Goal: Communication & Community: Share content

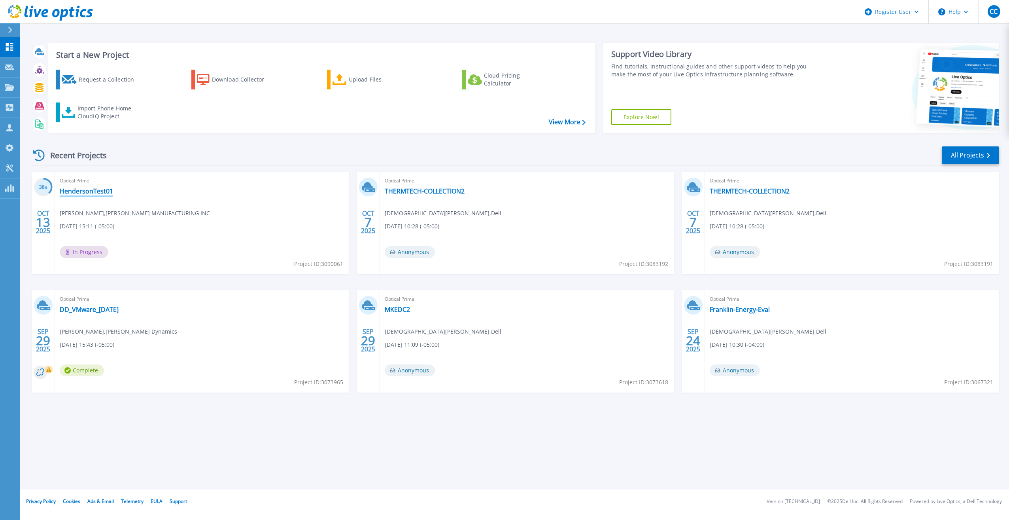
click at [109, 191] on link "HendersonTest01" at bounding box center [86, 191] width 53 height 8
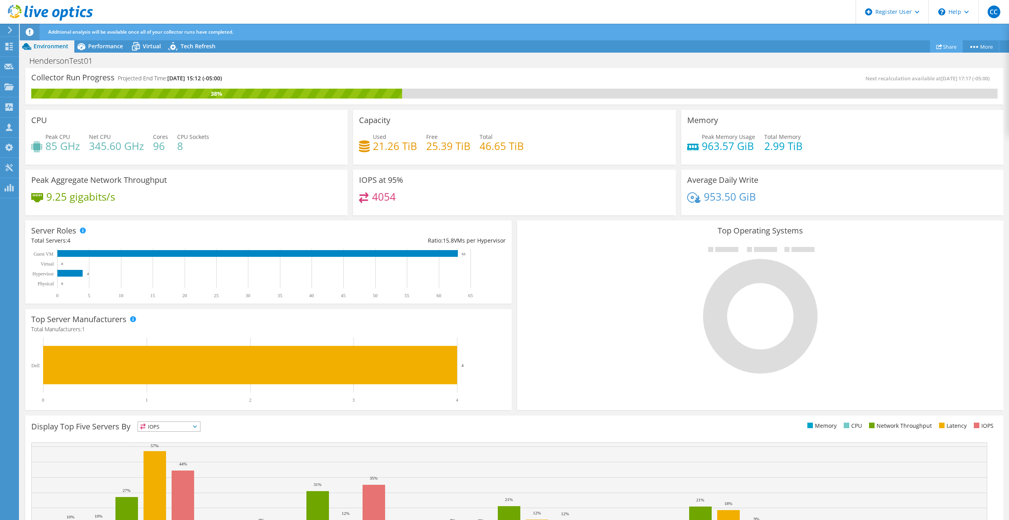
click at [939, 45] on icon at bounding box center [939, 46] width 6 height 6
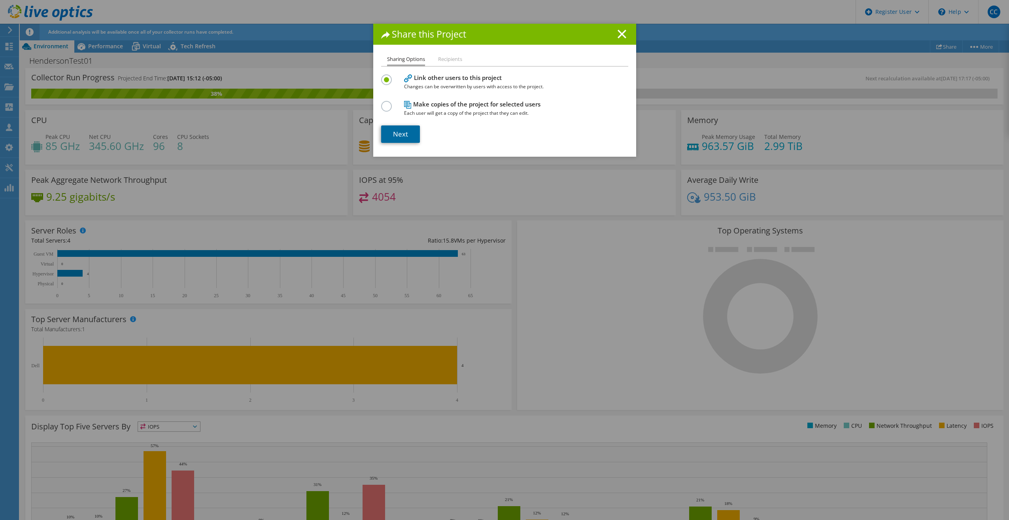
click at [401, 134] on link "Next" at bounding box center [400, 133] width 39 height 17
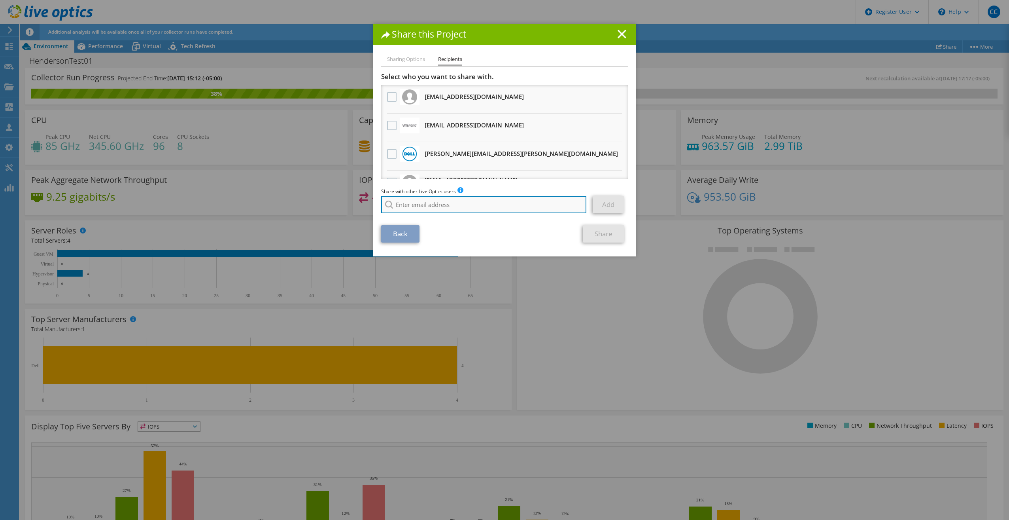
click at [446, 210] on input "search" at bounding box center [484, 204] width 206 height 17
type input "j"
paste input "[PERSON_NAME] <[PERSON_NAME][EMAIL_ADDRESS][PERSON_NAME][DOMAIN_NAME]>"
type input "[PERSON_NAME] <[PERSON_NAME][EMAIL_ADDRESS][PERSON_NAME][DOMAIN_NAME]>"
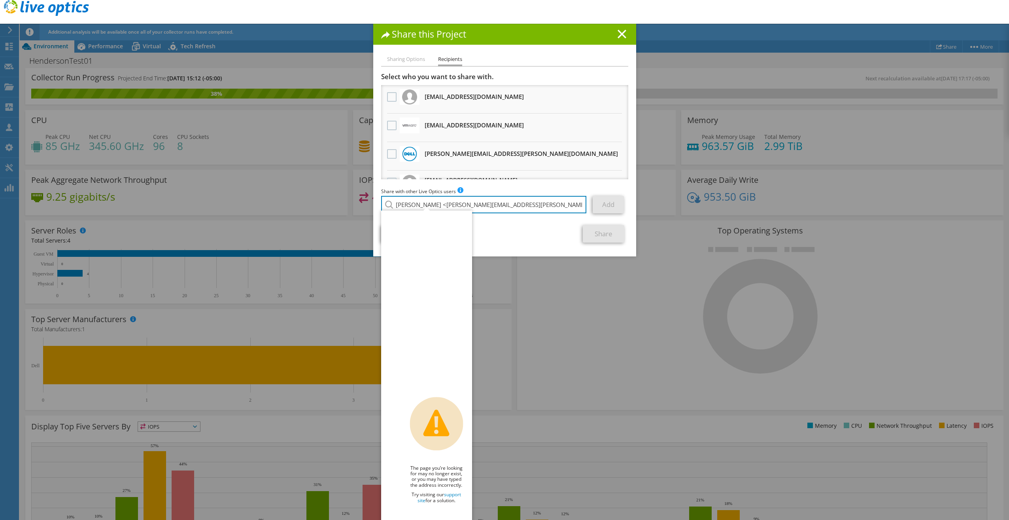
drag, startPoint x: 422, startPoint y: 204, endPoint x: 343, endPoint y: 204, distance: 79.1
click at [343, 204] on div "Share this Project Sharing Options Recipients Link other users to this project …" at bounding box center [504, 260] width 1009 height 472
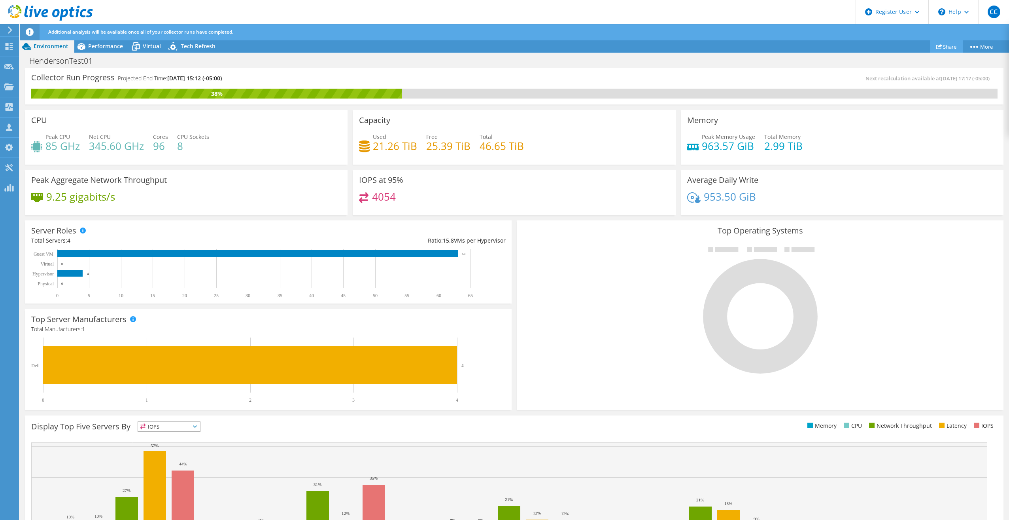
click at [941, 48] on link "Share" at bounding box center [946, 46] width 33 height 12
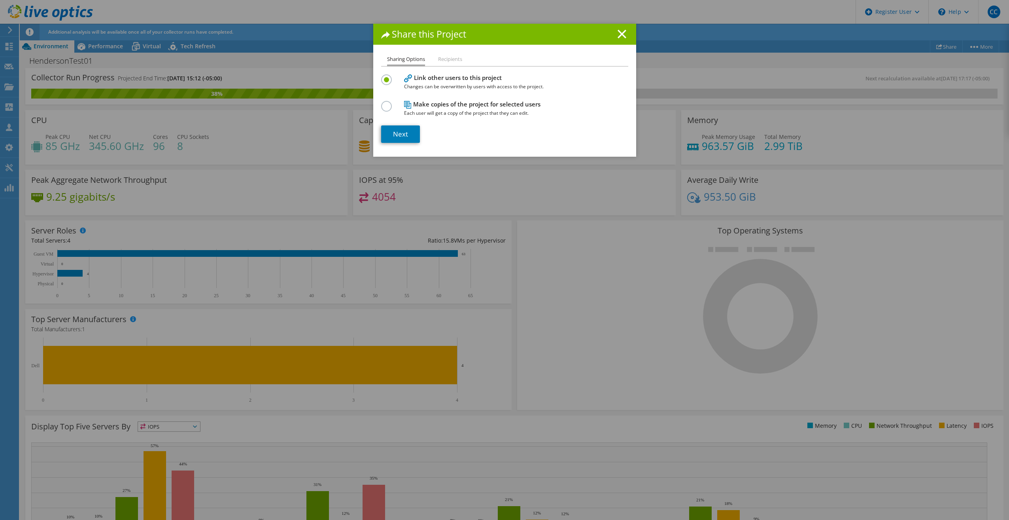
click at [388, 121] on section "Link other users to this project Changes can be overwritten by users with acces…" at bounding box center [504, 107] width 247 height 70
click at [388, 132] on link "Next" at bounding box center [400, 133] width 39 height 17
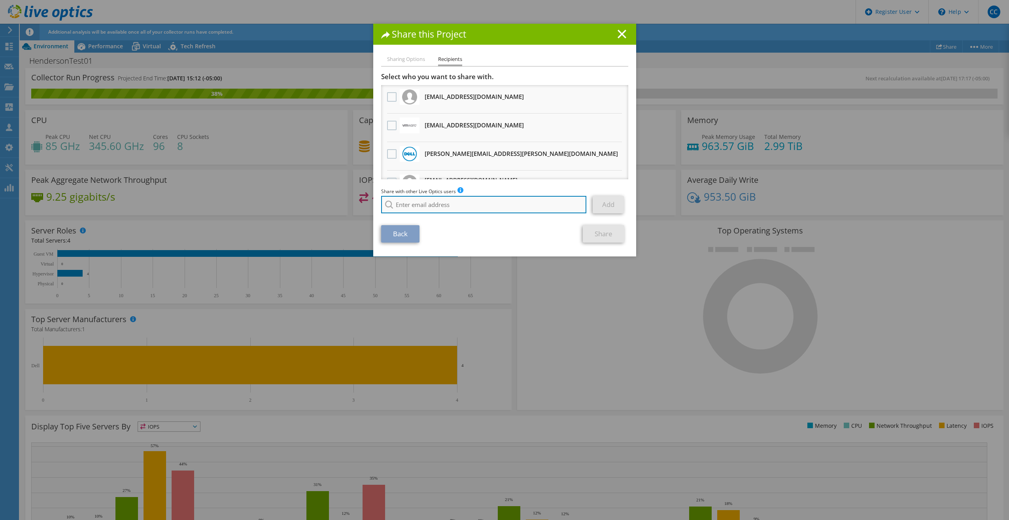
click at [415, 210] on input "search" at bounding box center [484, 204] width 206 height 17
paste input "[PERSON_NAME] <[PERSON_NAME][EMAIL_ADDRESS][PERSON_NAME][DOMAIN_NAME]>"
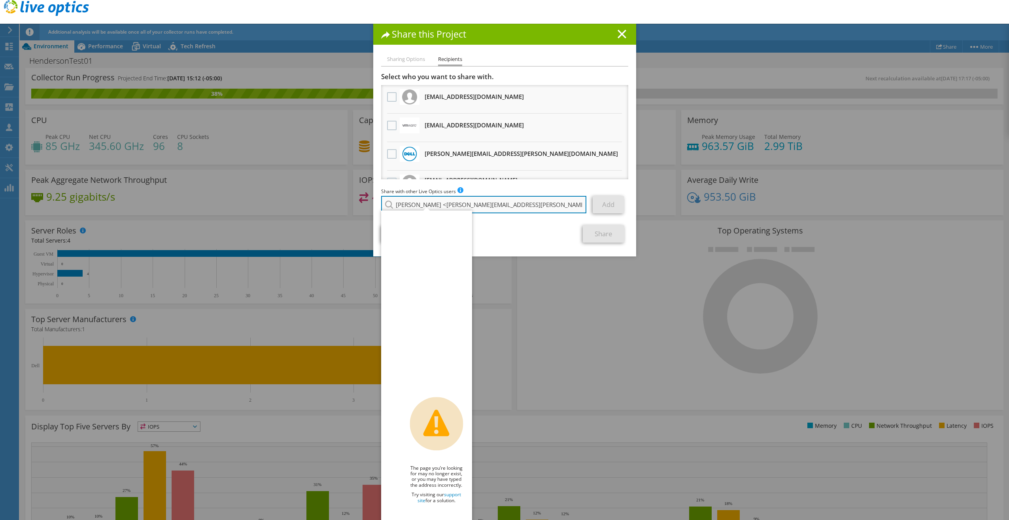
click at [422, 204] on input "[PERSON_NAME] <[PERSON_NAME][EMAIL_ADDRESS][PERSON_NAME][DOMAIN_NAME]>" at bounding box center [484, 204] width 206 height 17
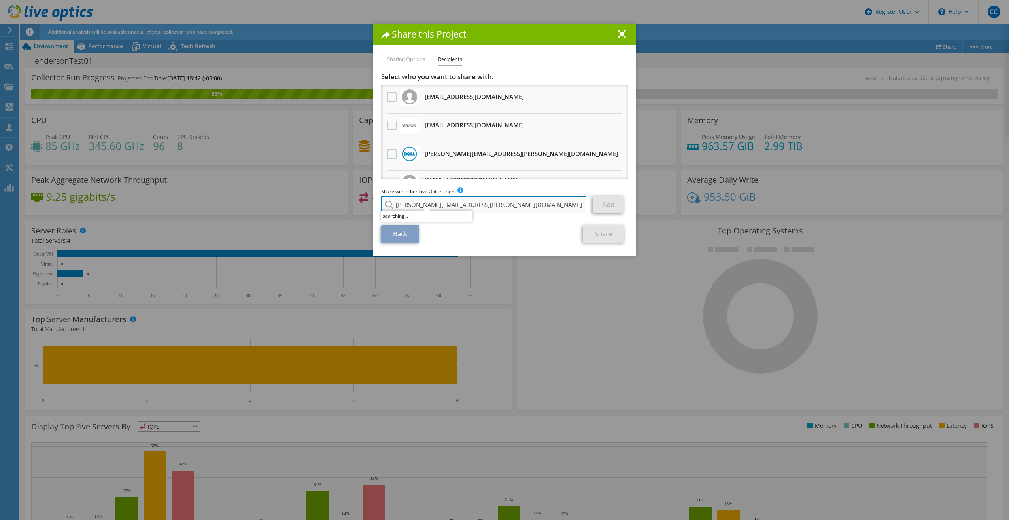
click at [473, 198] on input "[PERSON_NAME][EMAIL_ADDRESS][PERSON_NAME][DOMAIN_NAME]>" at bounding box center [484, 204] width 206 height 17
type input "[PERSON_NAME][EMAIL_ADDRESS][PERSON_NAME][DOMAIN_NAME]"
click at [443, 218] on li "[PERSON_NAME][EMAIL_ADDRESS][PERSON_NAME][DOMAIN_NAME]" at bounding box center [461, 214] width 161 height 9
click at [606, 206] on link "Add" at bounding box center [608, 204] width 31 height 17
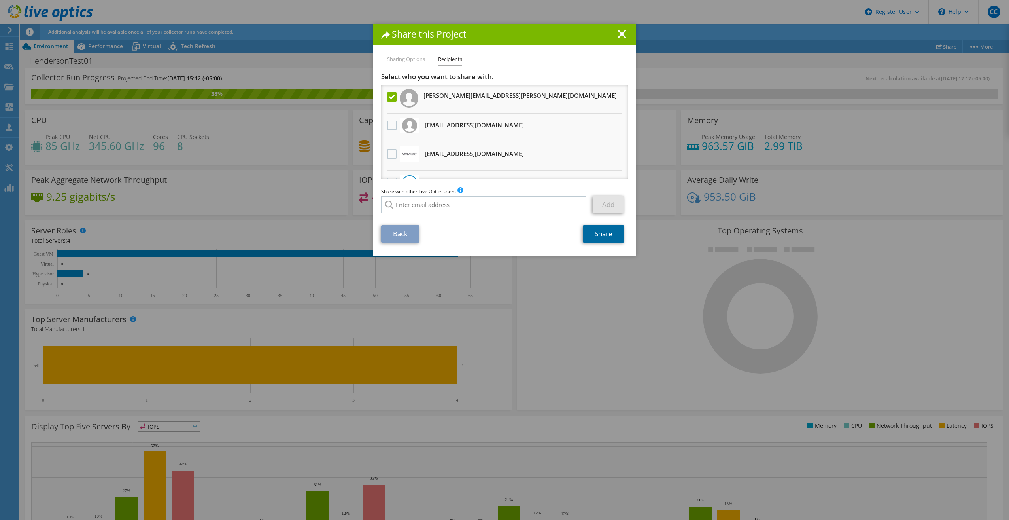
click at [599, 235] on link "Share" at bounding box center [604, 233] width 42 height 17
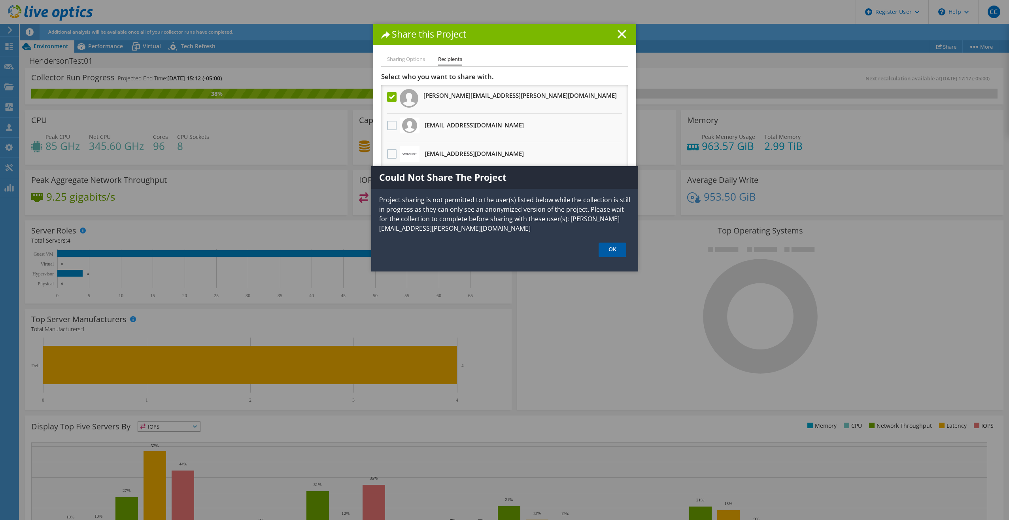
click at [604, 242] on link "OK" at bounding box center [613, 249] width 28 height 15
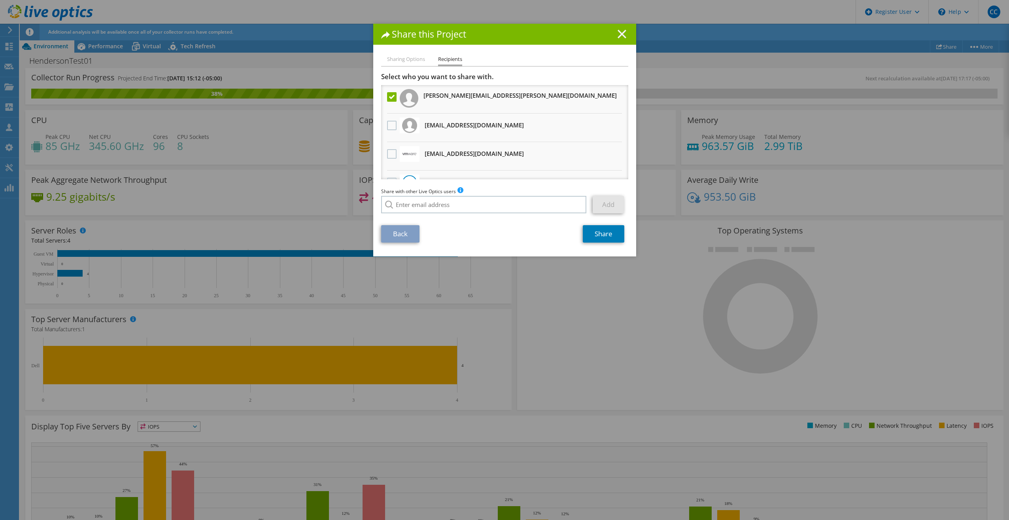
click at [618, 32] on line at bounding box center [622, 34] width 8 height 8
